Goal: Ask a question

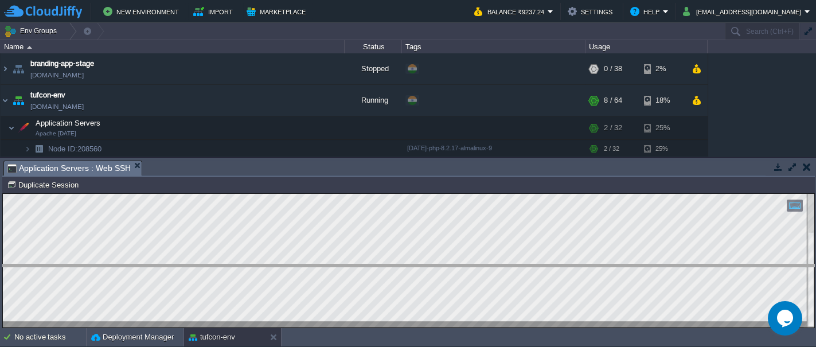
drag, startPoint x: 267, startPoint y: 168, endPoint x: 269, endPoint y: 276, distance: 108.5
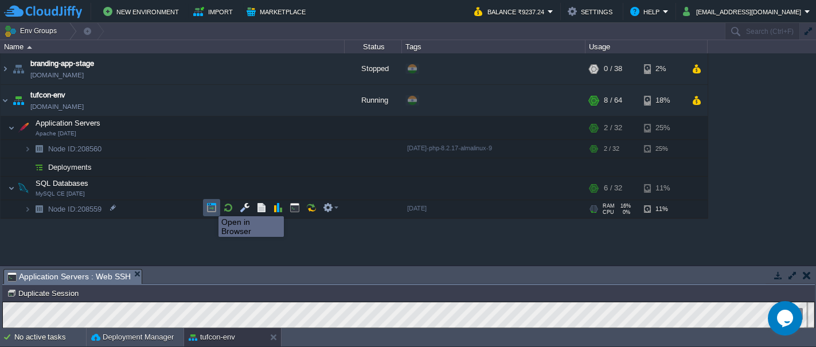
click at [211, 206] on button "button" at bounding box center [212, 208] width 10 height 10
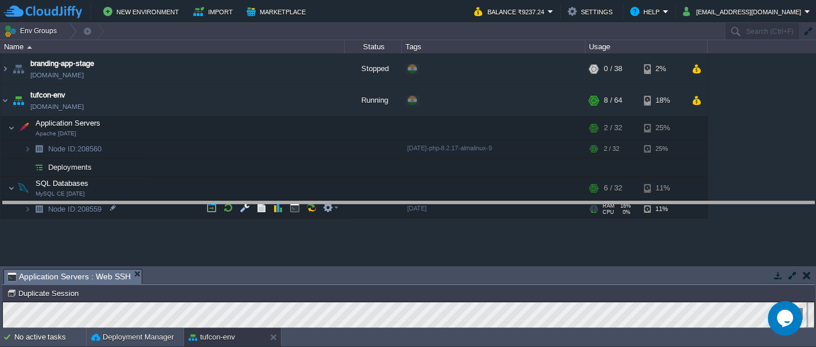
drag, startPoint x: 299, startPoint y: 271, endPoint x: 291, endPoint y: 205, distance: 67.0
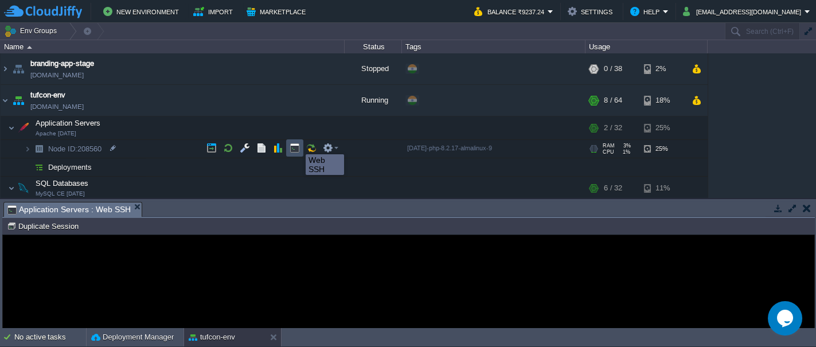
click at [297, 146] on button "button" at bounding box center [295, 148] width 10 height 10
click at [294, 149] on button "button" at bounding box center [295, 148] width 10 height 10
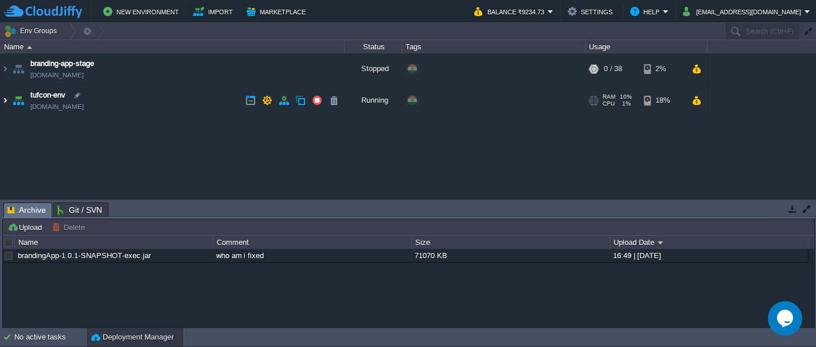
click at [5, 102] on img at bounding box center [5, 100] width 9 height 31
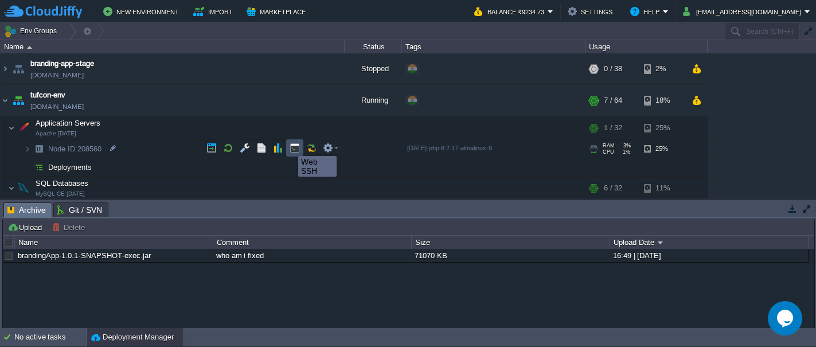
click at [294, 146] on button "button" at bounding box center [295, 148] width 10 height 10
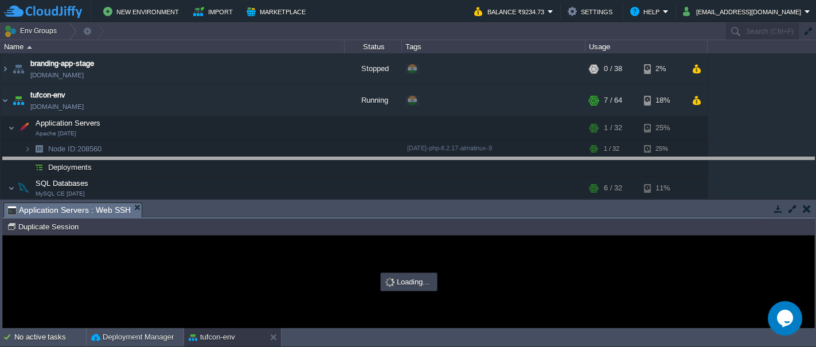
drag, startPoint x: 274, startPoint y: 207, endPoint x: 262, endPoint y: 162, distance: 46.9
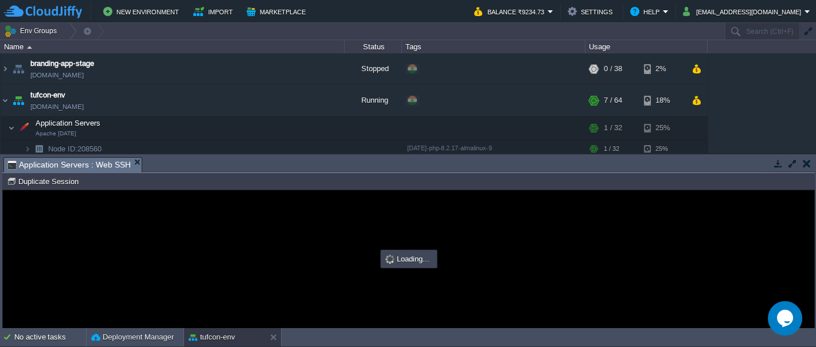
type input "#000000"
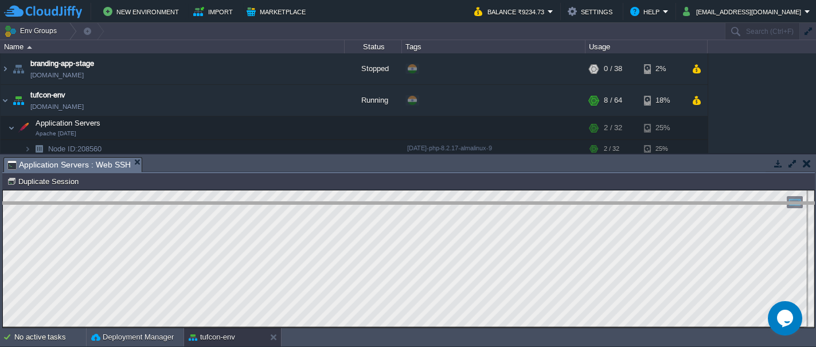
drag, startPoint x: 414, startPoint y: 166, endPoint x: 418, endPoint y: 211, distance: 44.9
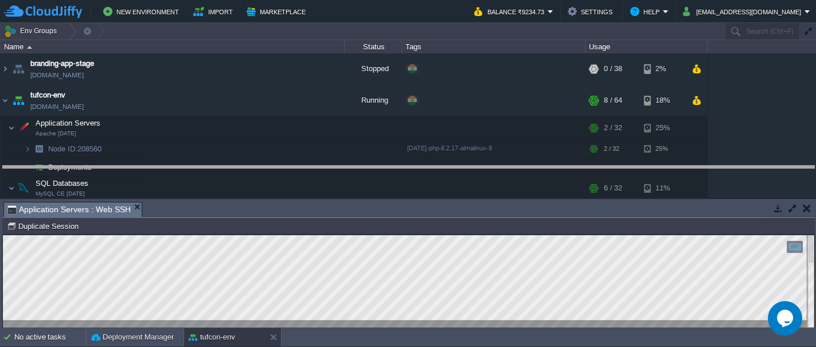
drag, startPoint x: 326, startPoint y: 210, endPoint x: 326, endPoint y: 175, distance: 35.0
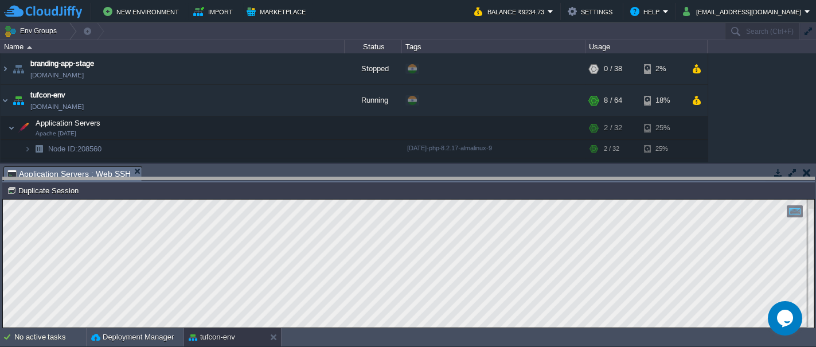
drag, startPoint x: 411, startPoint y: 168, endPoint x: 414, endPoint y: 180, distance: 11.7
click at [414, 180] on body "New Environment Import Marketplace Bonus ₹0.00 Upgrade Account Balance ₹9234.73…" at bounding box center [408, 173] width 816 height 347
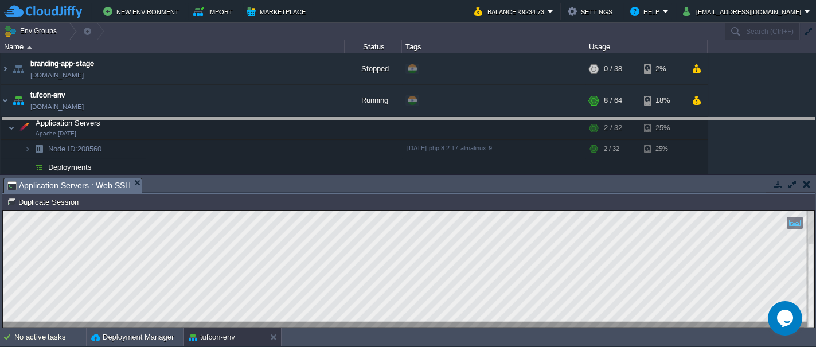
drag, startPoint x: 286, startPoint y: 186, endPoint x: 280, endPoint y: 127, distance: 59.4
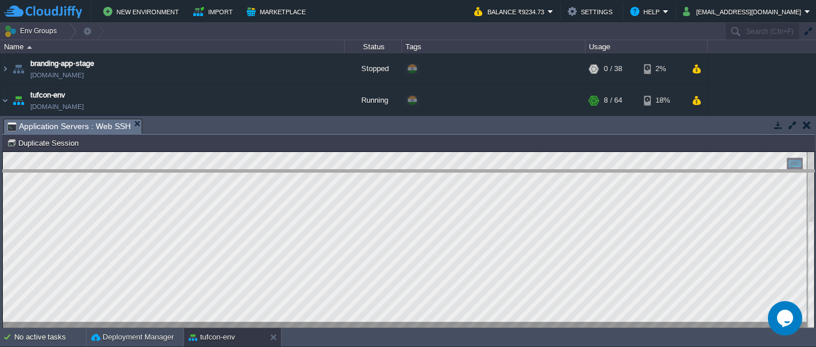
drag, startPoint x: 174, startPoint y: 123, endPoint x: 186, endPoint y: 185, distance: 62.7
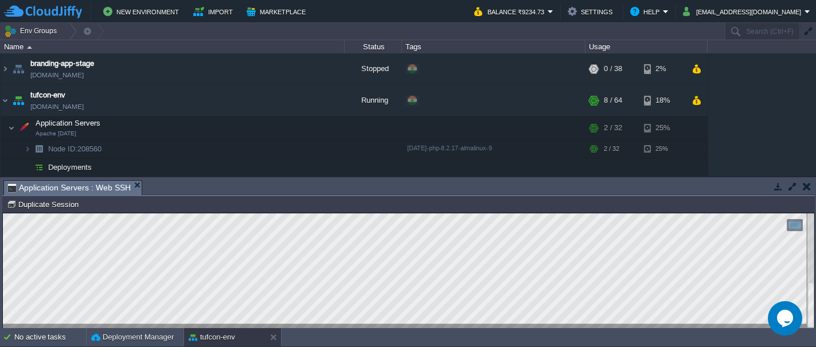
click at [783, 320] on icon "Chat widget" at bounding box center [785, 318] width 16 height 17
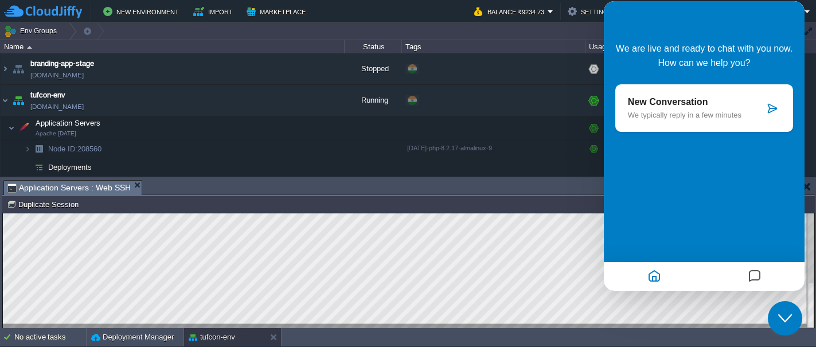
click at [659, 118] on p "We typically reply in a few minutes" at bounding box center [696, 115] width 137 height 9
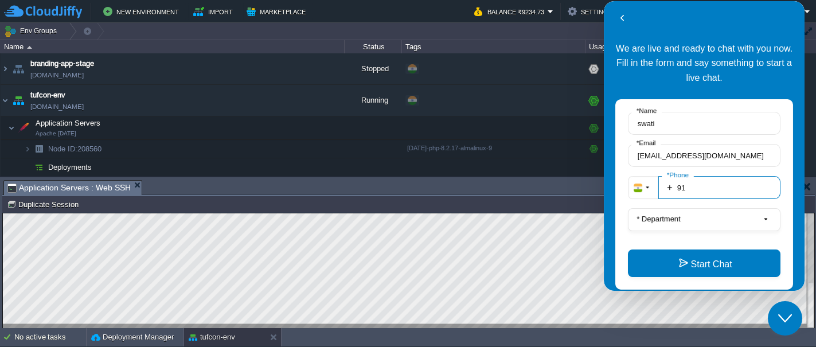
click at [712, 184] on input "91" at bounding box center [720, 187] width 122 height 23
type input "919226217349"
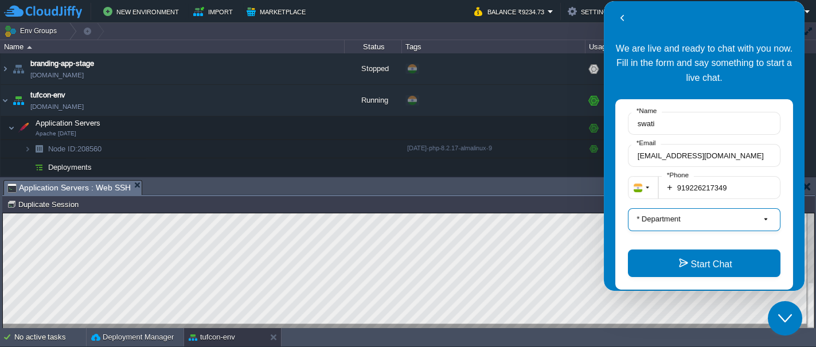
click at [703, 220] on button "* Department" at bounding box center [704, 219] width 153 height 23
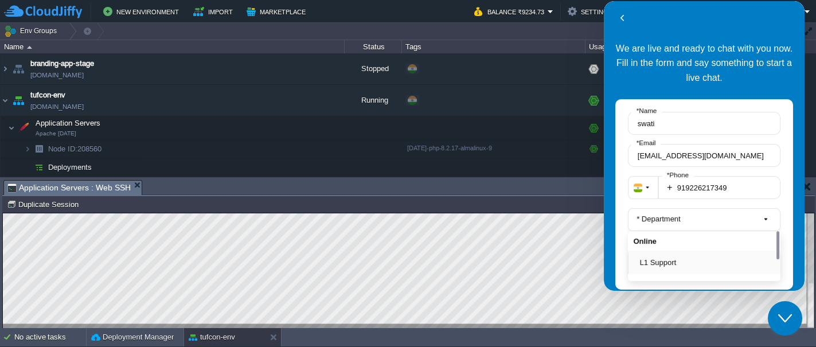
click at [652, 263] on button "L1 Support" at bounding box center [707, 262] width 135 height 12
